Goal: Task Accomplishment & Management: Use online tool/utility

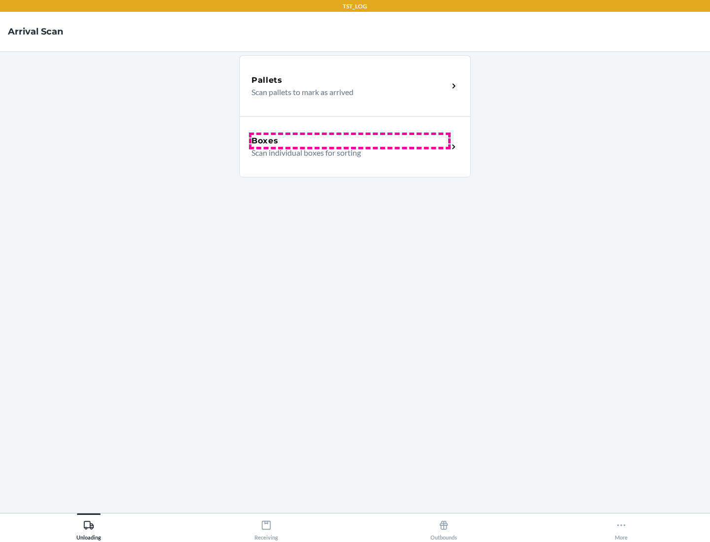
click at [350, 141] on div "Boxes" at bounding box center [350, 141] width 197 height 12
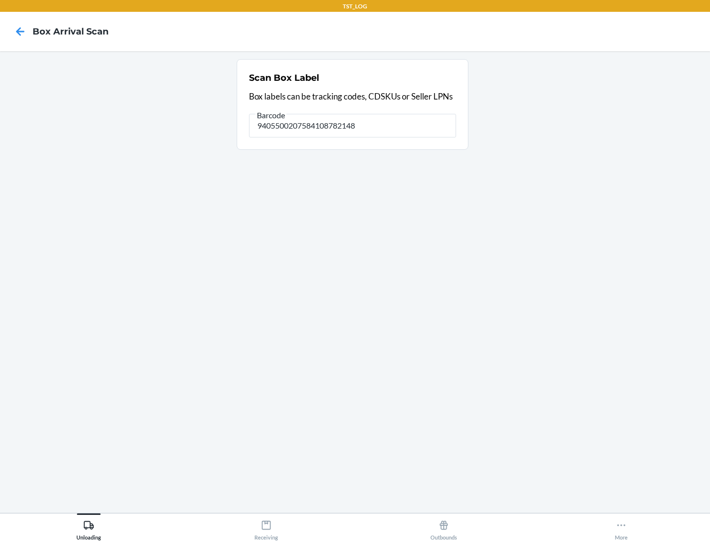
type input "9405500207584108782148"
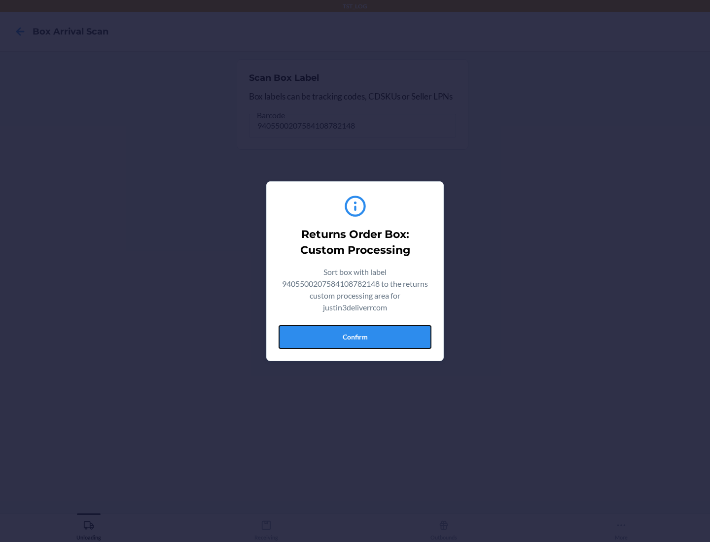
click at [355, 337] on button "Confirm" at bounding box center [355, 337] width 153 height 24
